Goal: Task Accomplishment & Management: Use online tool/utility

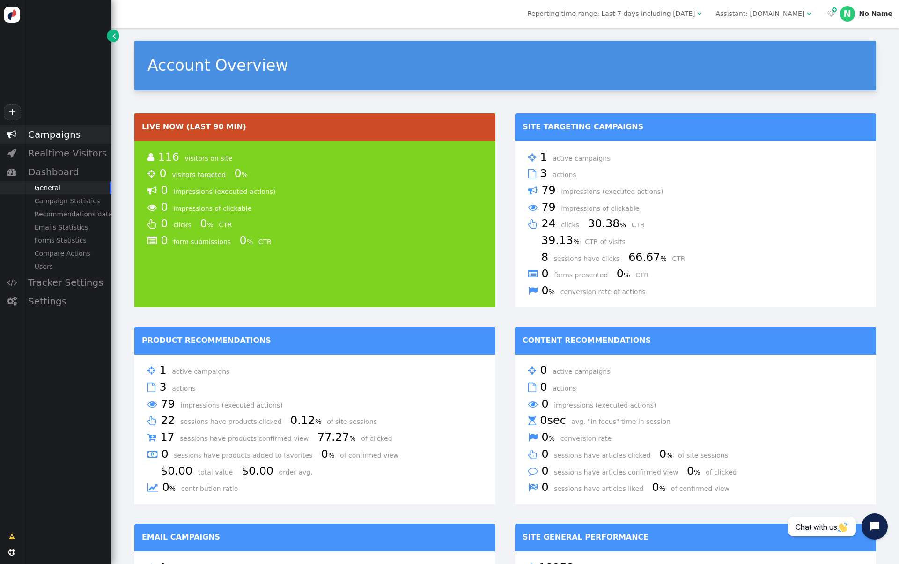
click at [56, 138] on div "Campaigns" at bounding box center [67, 134] width 88 height 19
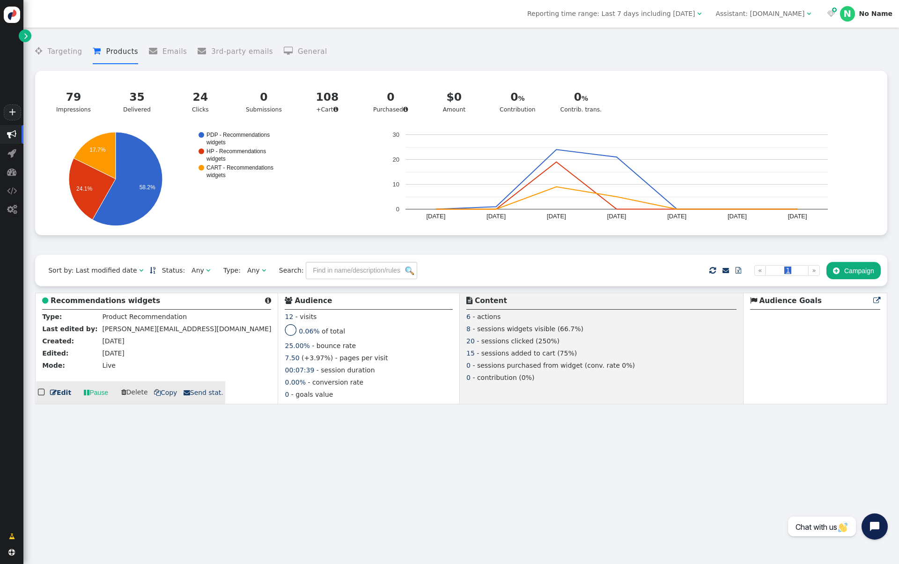
click at [107, 299] on b "Recommendations widgets" at bounding box center [106, 300] width 110 height 8
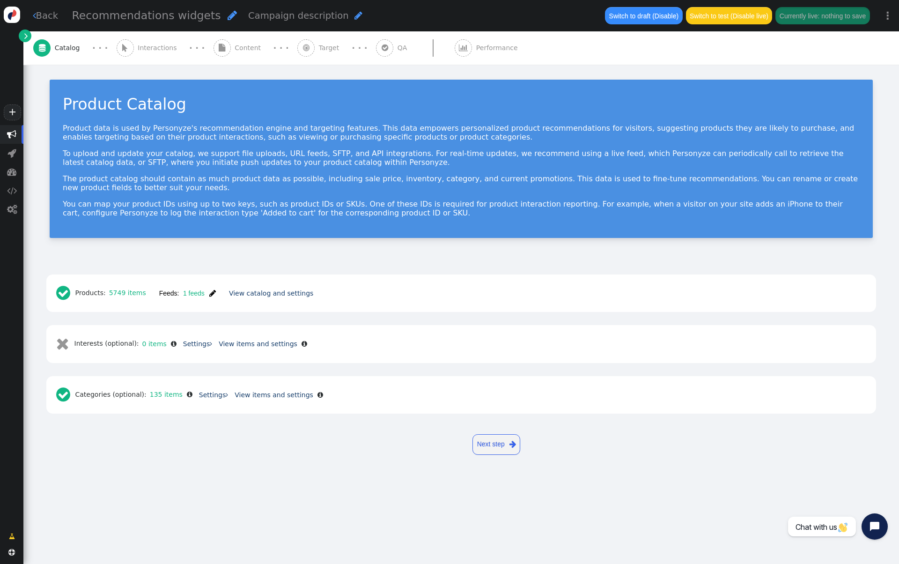
click at [154, 48] on span "Interactions" at bounding box center [159, 48] width 43 height 10
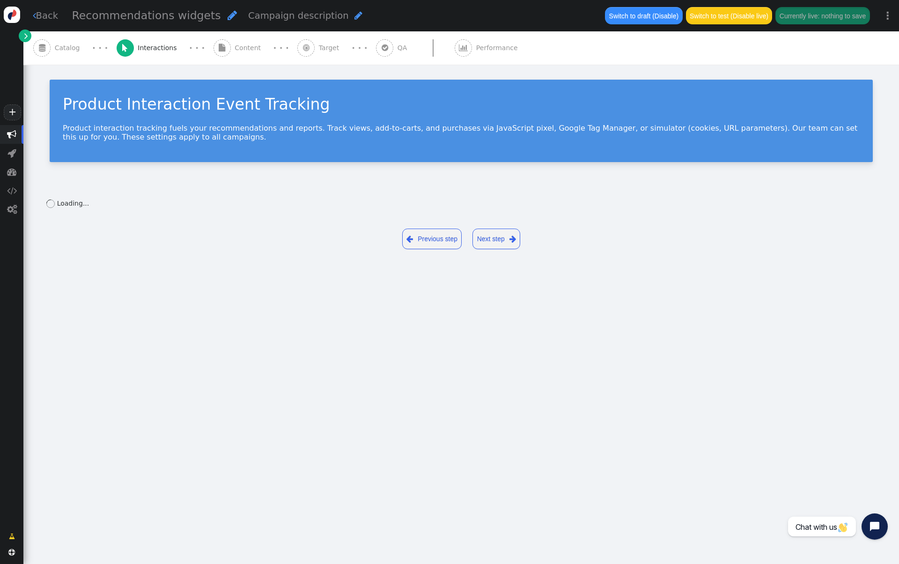
click at [234, 45] on span "Content" at bounding box center [249, 48] width 30 height 10
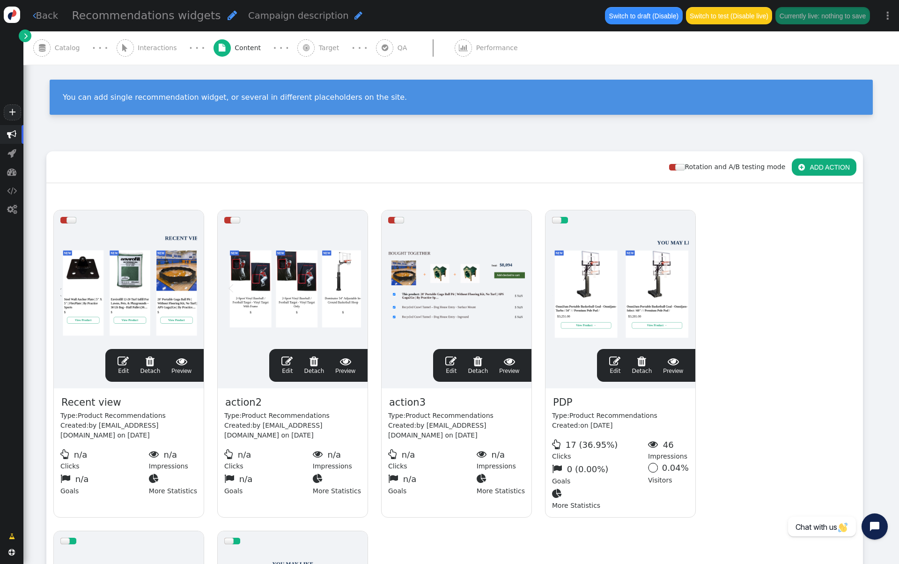
click at [299, 51] on div " Target" at bounding box center [319, 47] width 45 height 33
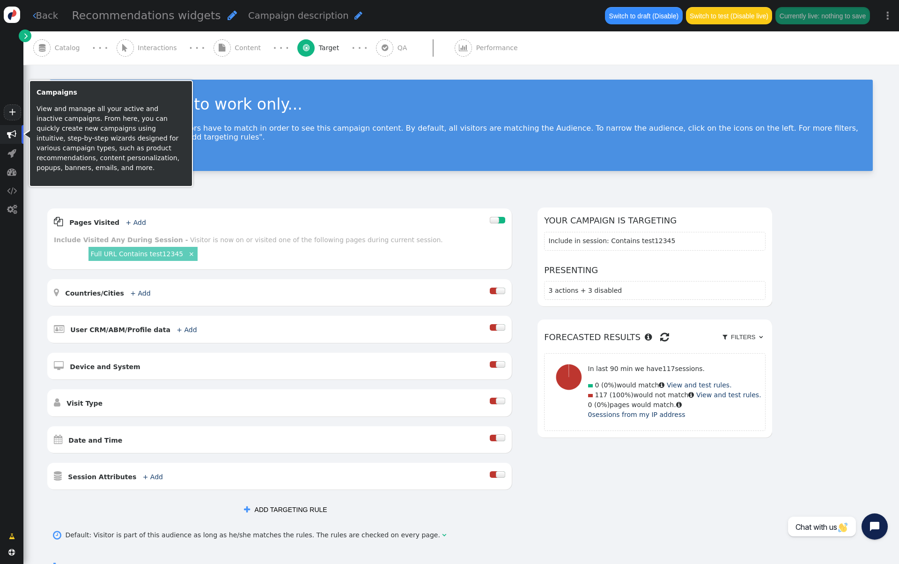
click at [13, 137] on span "" at bounding box center [11, 134] width 9 height 9
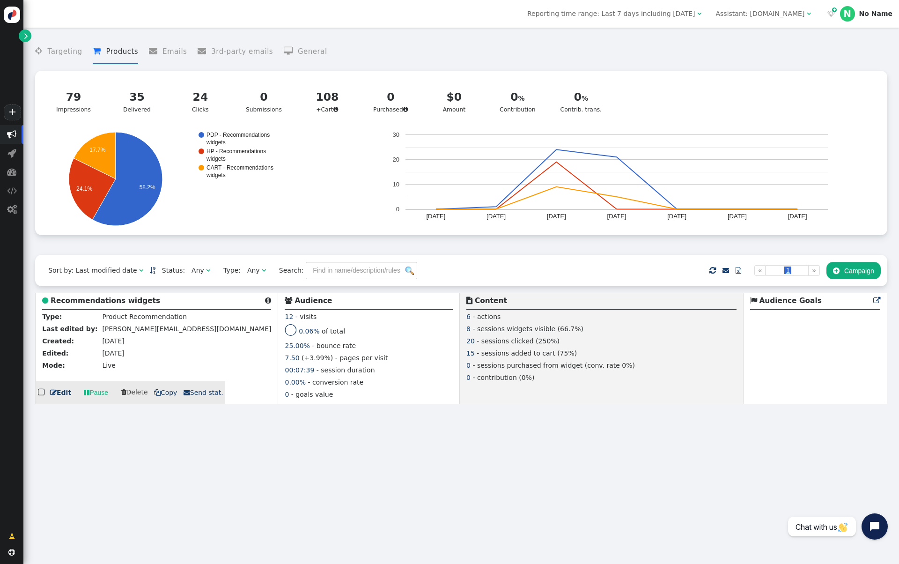
click at [112, 302] on b "Recommendations widgets" at bounding box center [106, 300] width 110 height 8
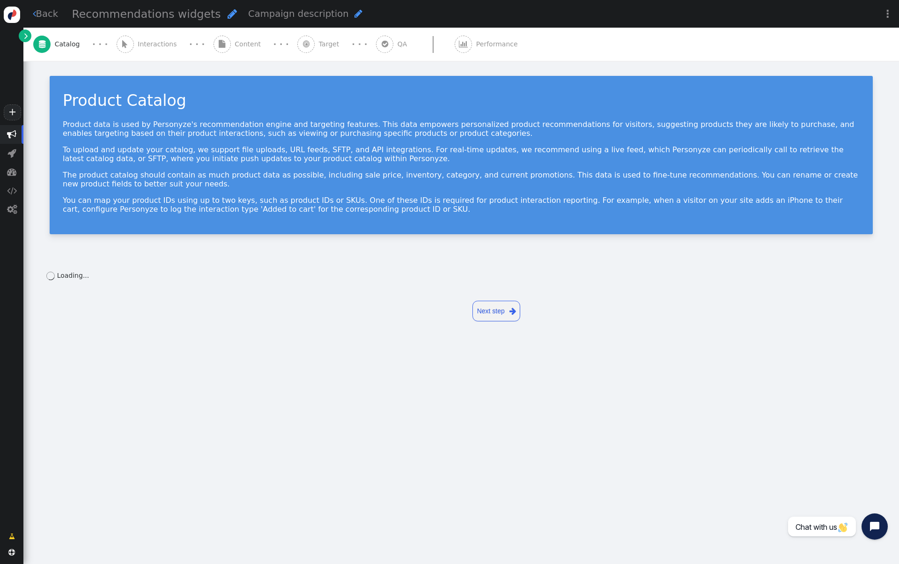
click at [299, 49] on div " Target" at bounding box center [319, 44] width 45 height 33
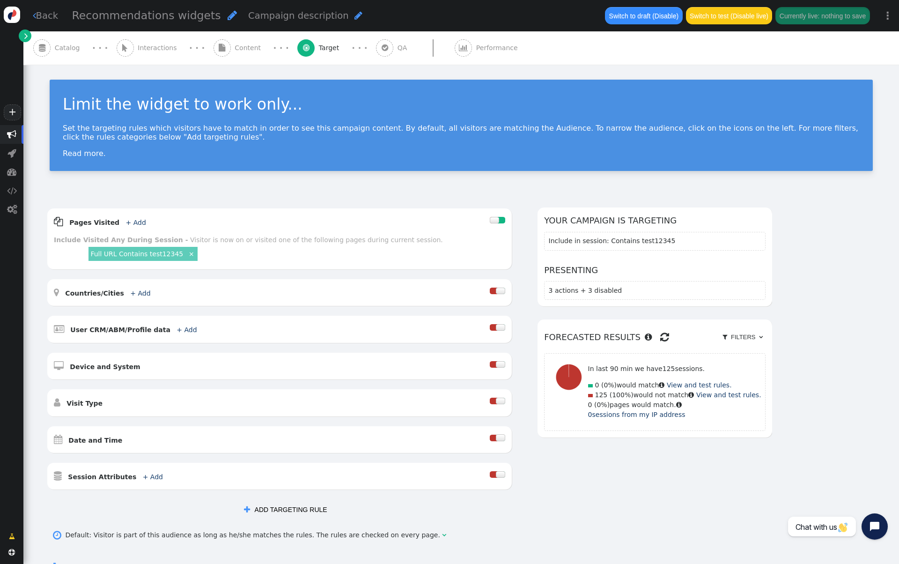
click at [284, 181] on div "Limit the widget to work only... Set the targeting rules which visitors have to…" at bounding box center [460, 130] width 875 height 130
click at [145, 44] on span "Interactions" at bounding box center [159, 48] width 43 height 10
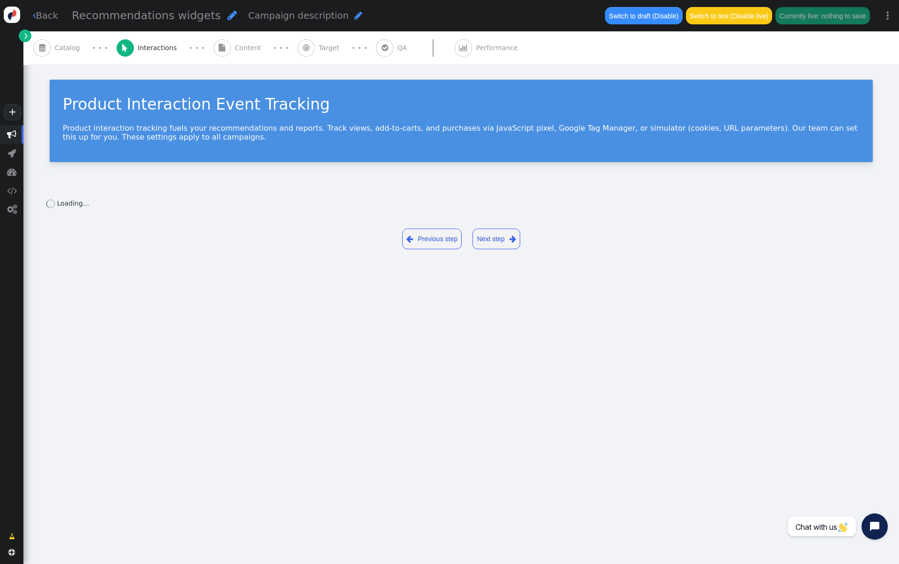
click at [70, 46] on span "Catalog" at bounding box center [69, 48] width 29 height 10
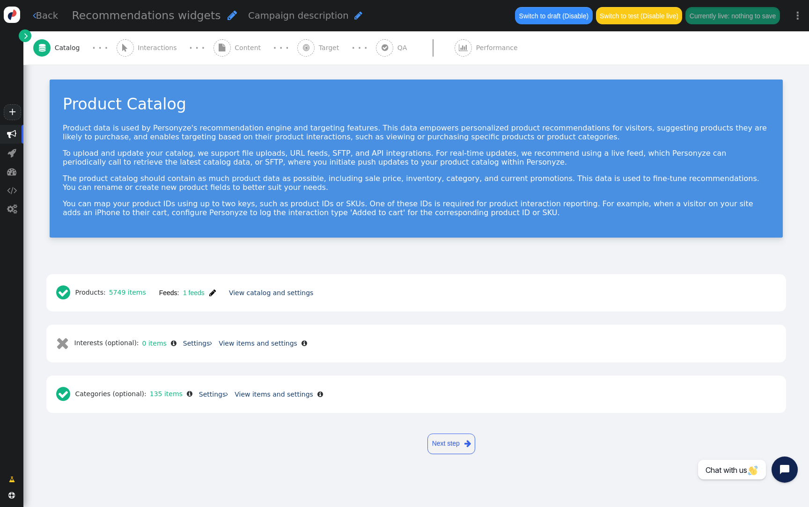
click at [319, 46] on span "Target" at bounding box center [331, 48] width 24 height 10
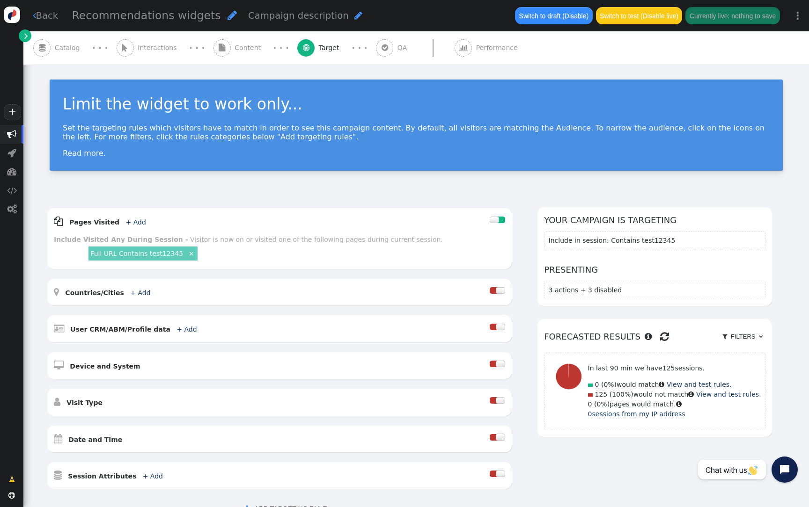
click at [405, 148] on div "Set the targeting rules which visitors have to match in order to see this campa…" at bounding box center [416, 141] width 707 height 34
click at [239, 47] on span "Content" at bounding box center [249, 48] width 30 height 10
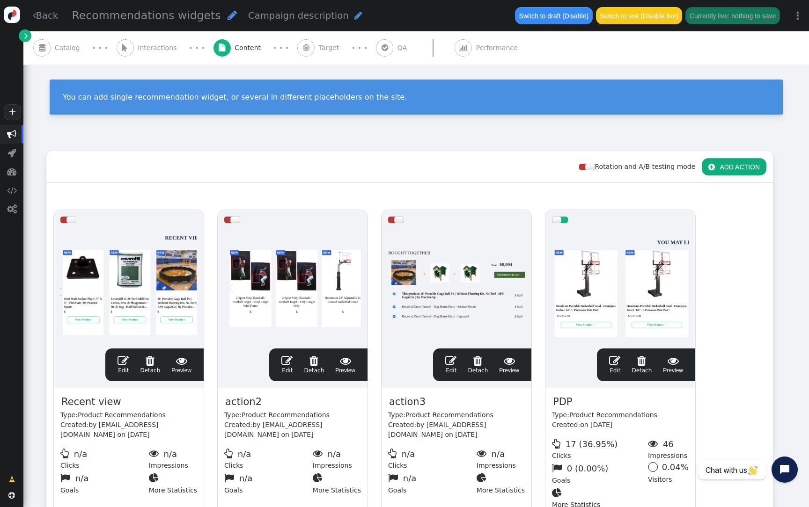
click at [138, 46] on span "Interactions" at bounding box center [159, 48] width 43 height 10
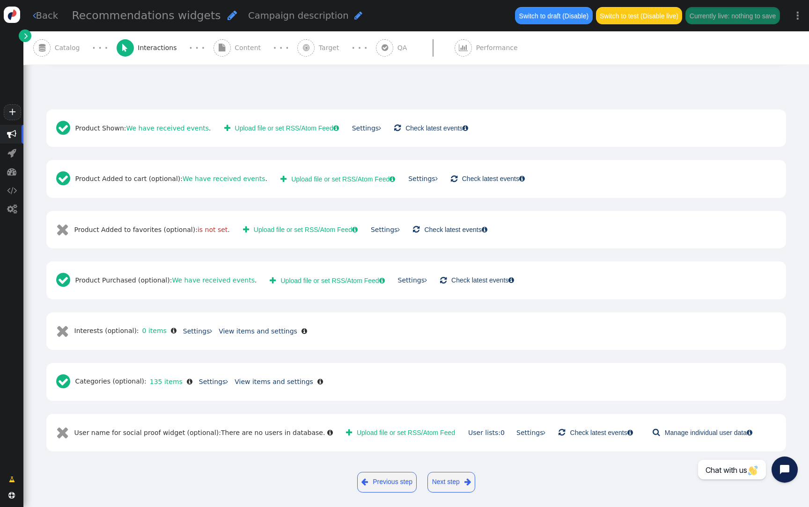
click at [69, 46] on span "Catalog" at bounding box center [69, 48] width 29 height 10
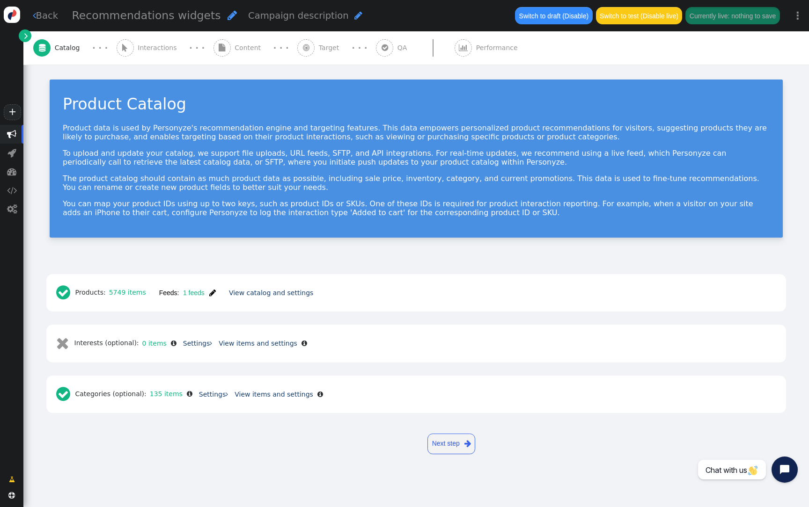
click at [148, 44] on span "Interactions" at bounding box center [159, 48] width 43 height 10
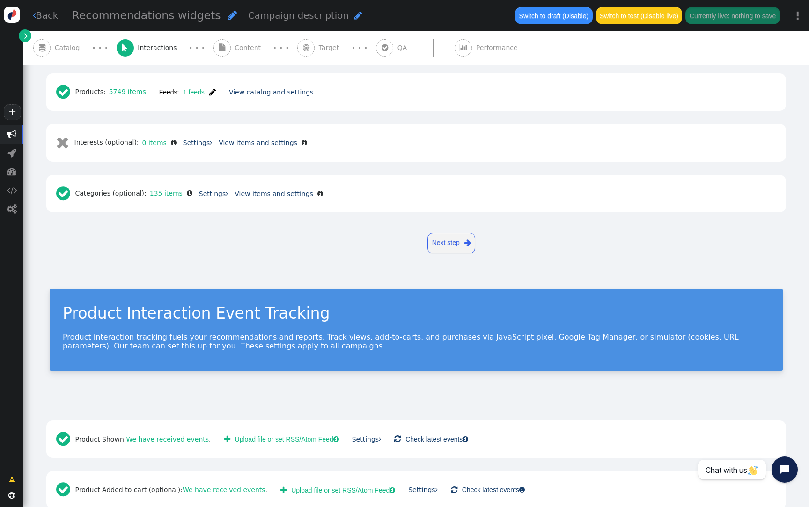
click at [220, 44] on div " Content" at bounding box center [238, 47] width 51 height 33
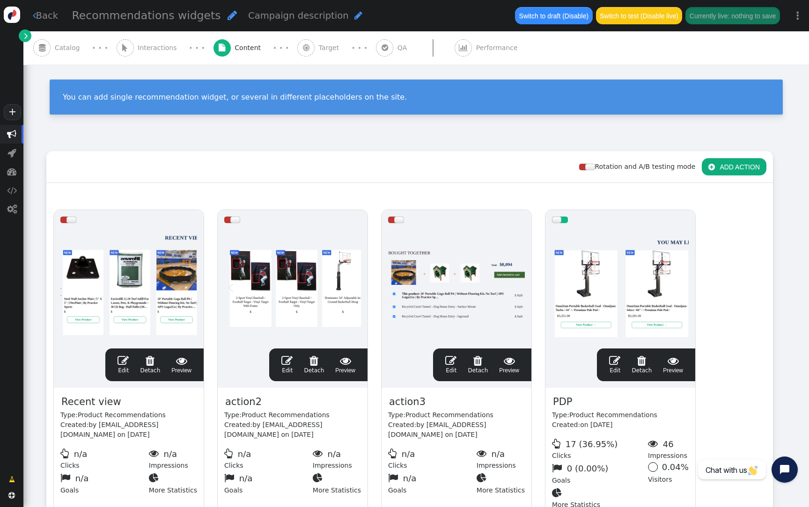
click at [343, 44] on div "· · ·" at bounding box center [359, 48] width 33 height 13
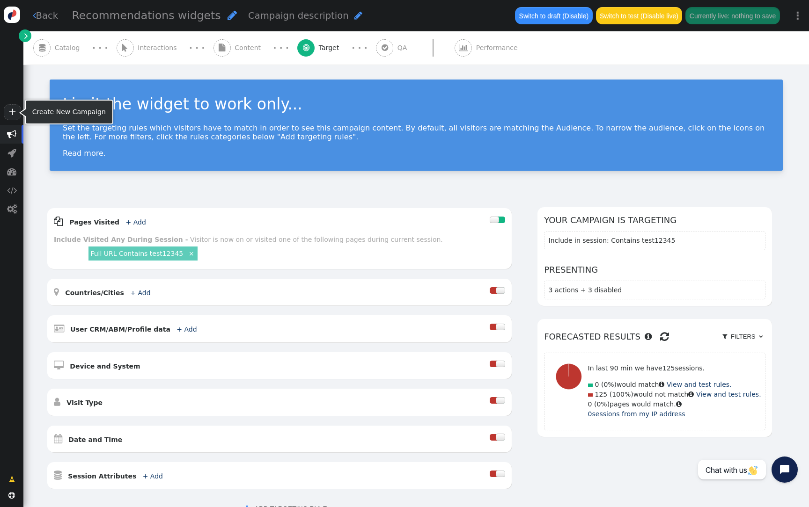
click at [15, 115] on link "+" at bounding box center [12, 112] width 17 height 16
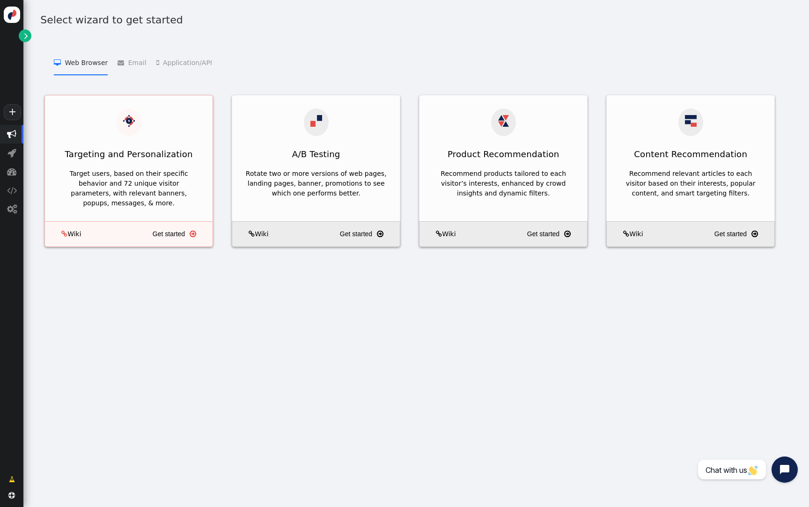
click at [144, 150] on div "Targeting and Personalization" at bounding box center [129, 154] width 168 height 23
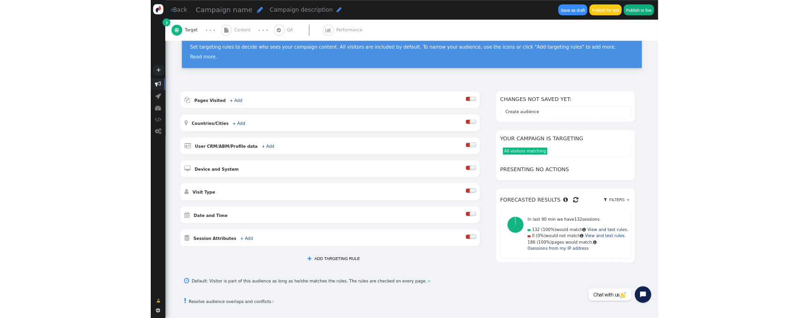
scroll to position [114, 0]
